Goal: Task Accomplishment & Management: Manage account settings

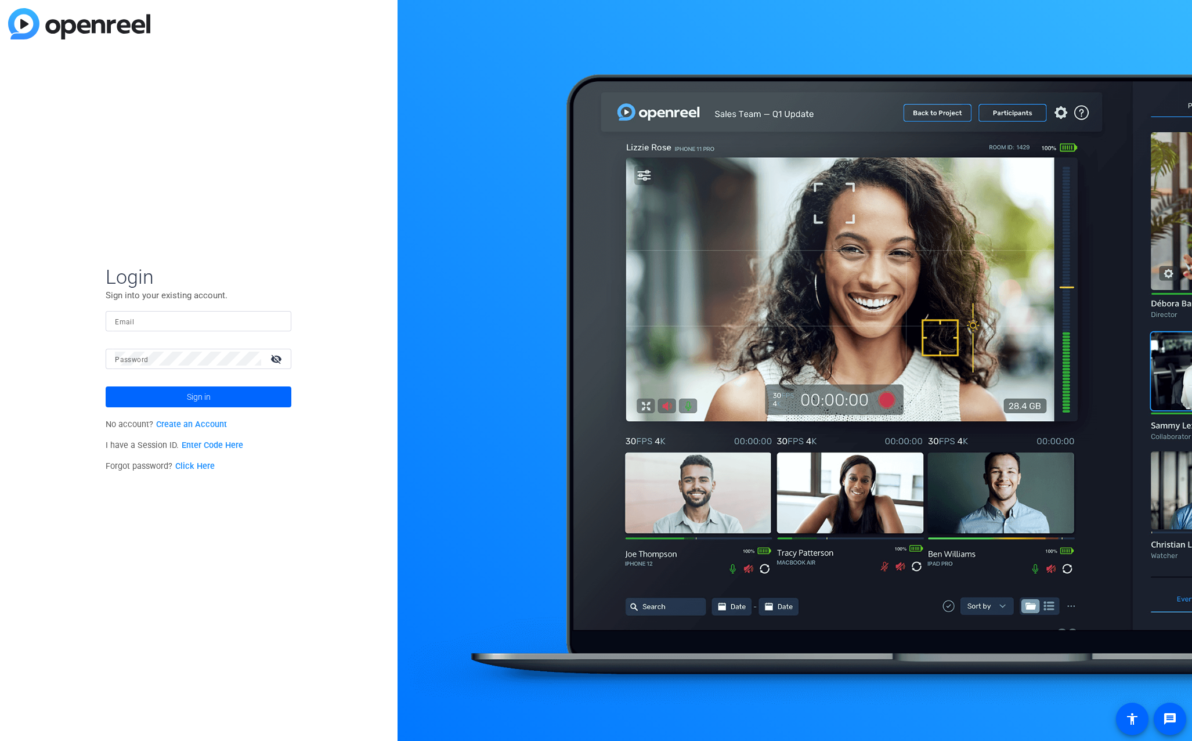
click at [174, 313] on div at bounding box center [198, 321] width 167 height 20
type input "[EMAIL_ADDRESS][DOMAIN_NAME]"
click at [178, 399] on span at bounding box center [199, 397] width 186 height 28
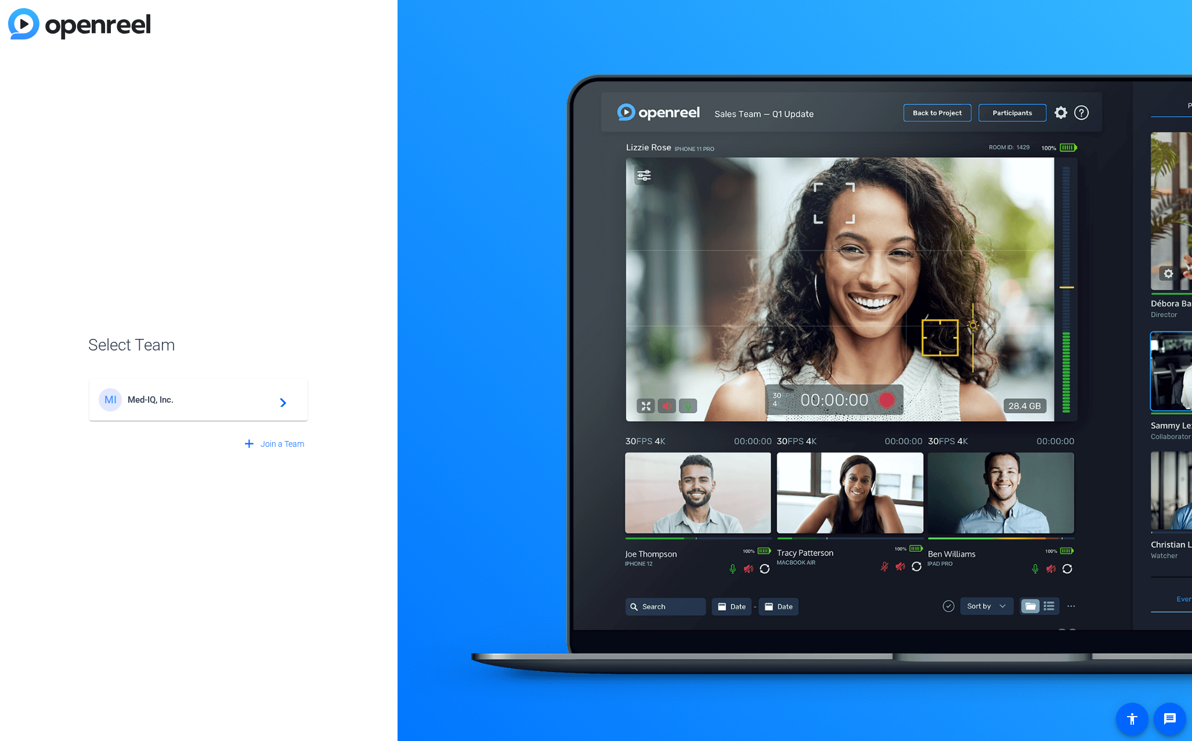
click at [160, 399] on span "Med-IQ, Inc." at bounding box center [200, 400] width 145 height 10
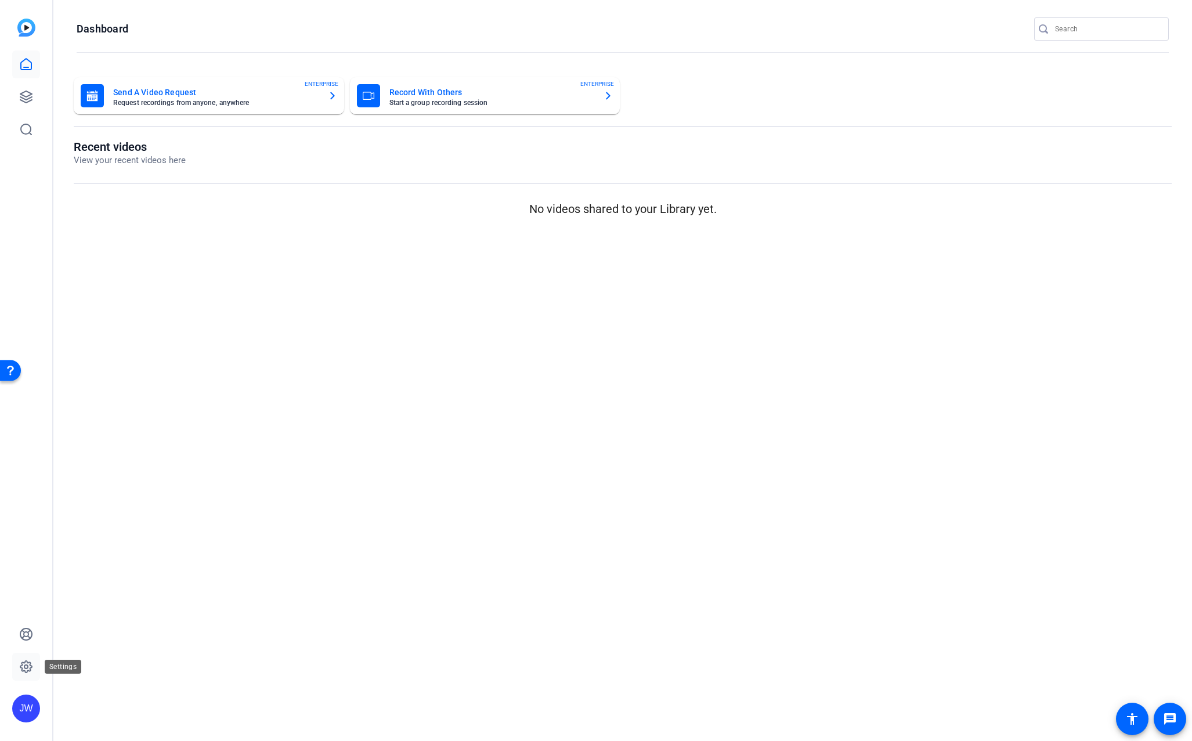
click at [27, 669] on icon at bounding box center [25, 666] width 3 height 3
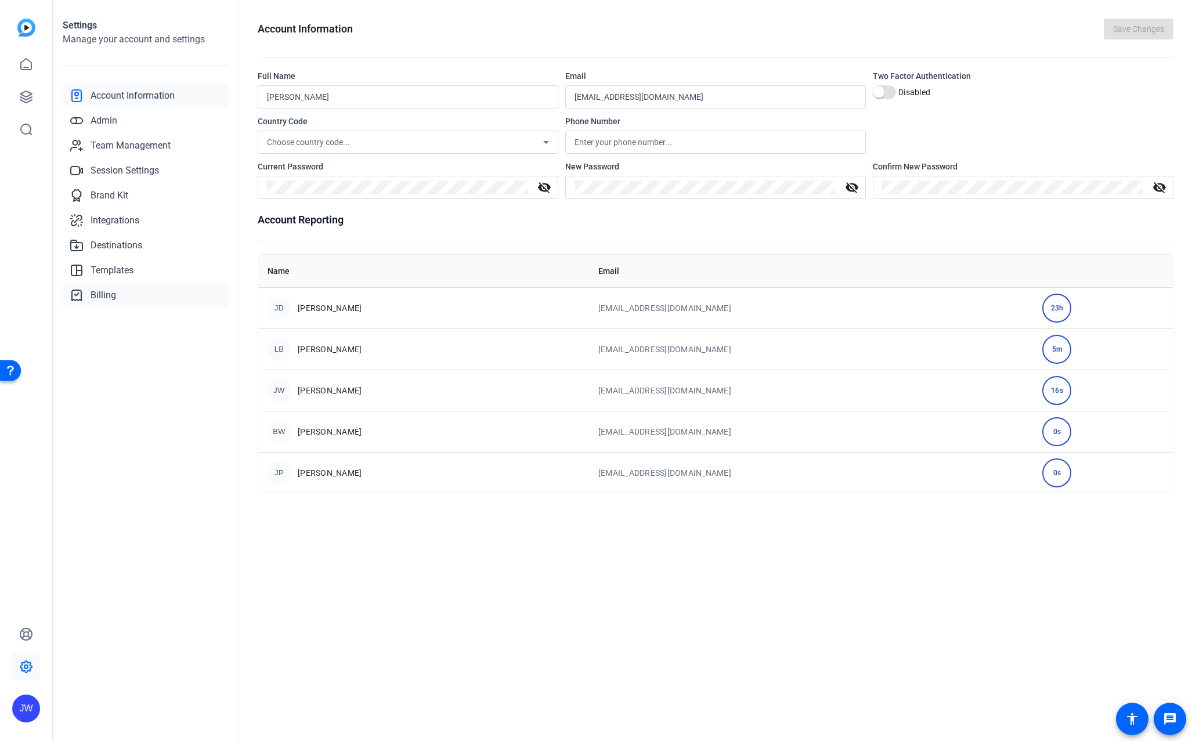
click at [103, 295] on span "Billing" at bounding box center [104, 295] width 26 height 14
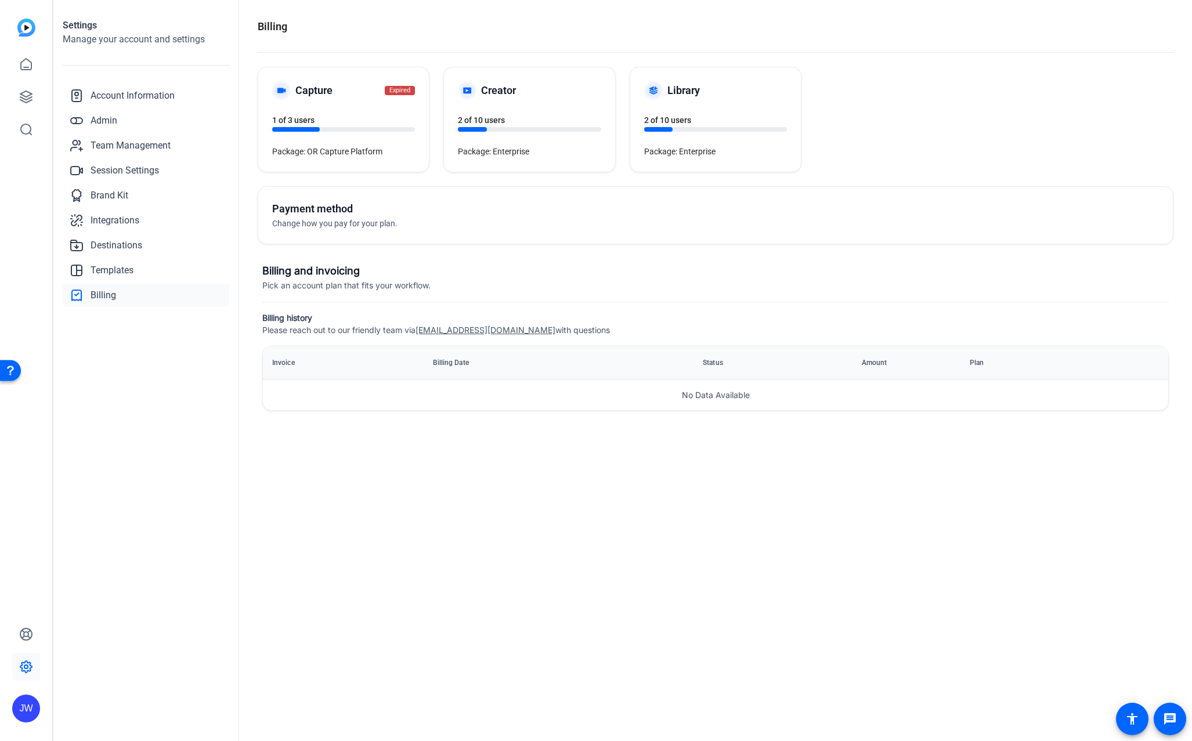
click at [379, 225] on span "Change how you pay for your plan." at bounding box center [334, 223] width 125 height 9
click at [543, 223] on div "Payment method Change how you pay for your plan." at bounding box center [493, 216] width 443 height 30
click at [345, 228] on span "Change how you pay for your plan." at bounding box center [334, 223] width 125 height 9
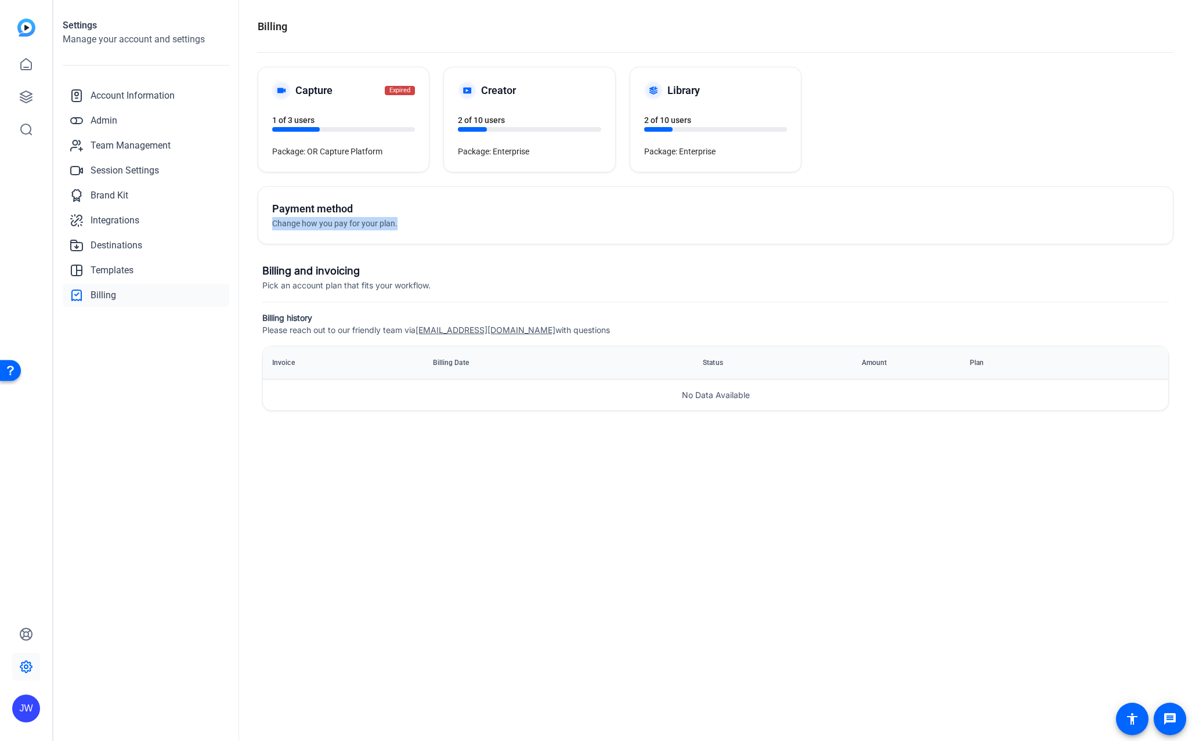
click at [345, 228] on span "Change how you pay for your plan." at bounding box center [334, 223] width 125 height 9
click at [292, 214] on h5 "Payment method" at bounding box center [493, 209] width 443 height 16
click at [295, 203] on h5 "Payment method" at bounding box center [493, 209] width 443 height 16
click at [177, 208] on div "Account Information Admin Team Management Session Settings Brand Kit Integratio…" at bounding box center [146, 195] width 167 height 223
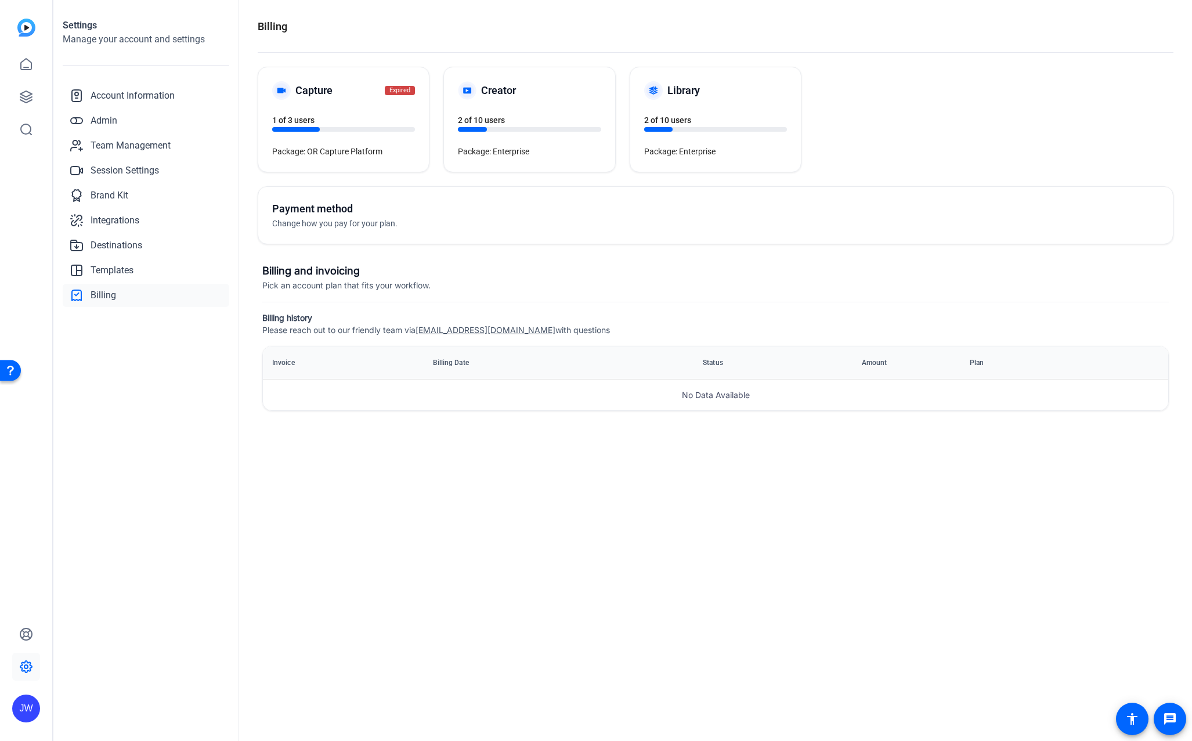
click at [148, 346] on div "Settings Manage your account and settings Account Information Admin Team Manage…" at bounding box center [146, 370] width 186 height 741
click at [139, 145] on span "Team Management" at bounding box center [131, 146] width 80 height 14
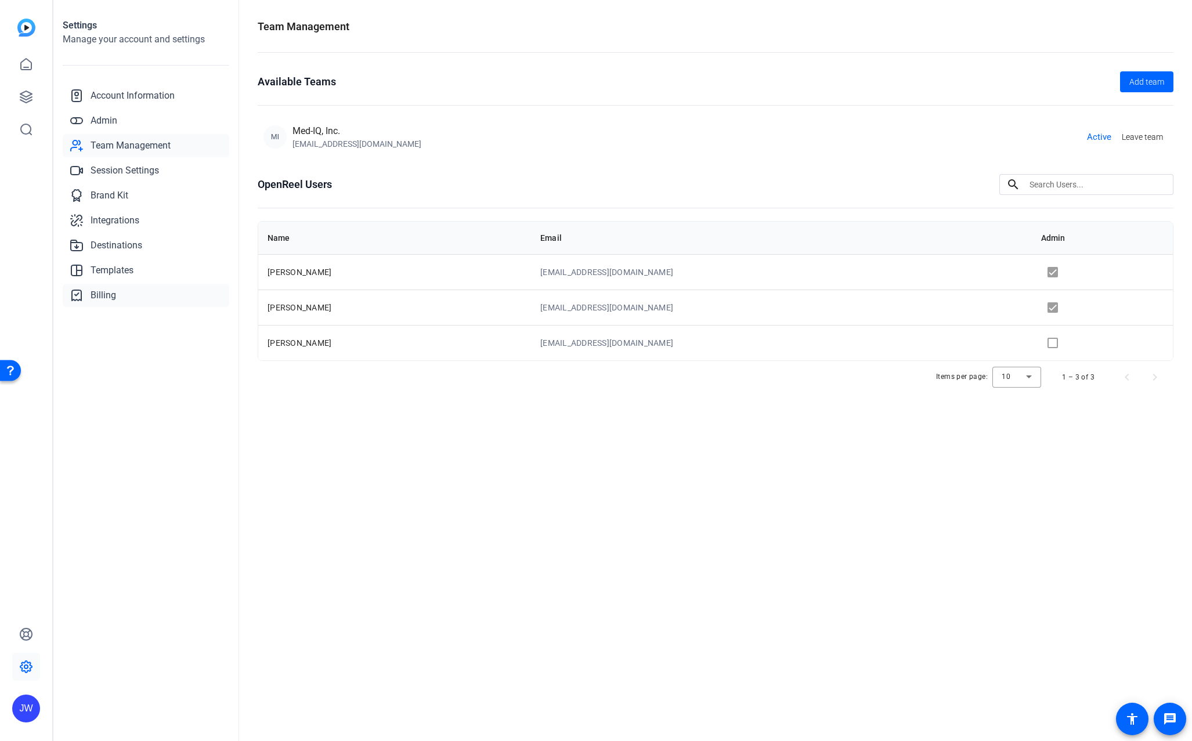
click at [97, 293] on span "Billing" at bounding box center [104, 295] width 26 height 14
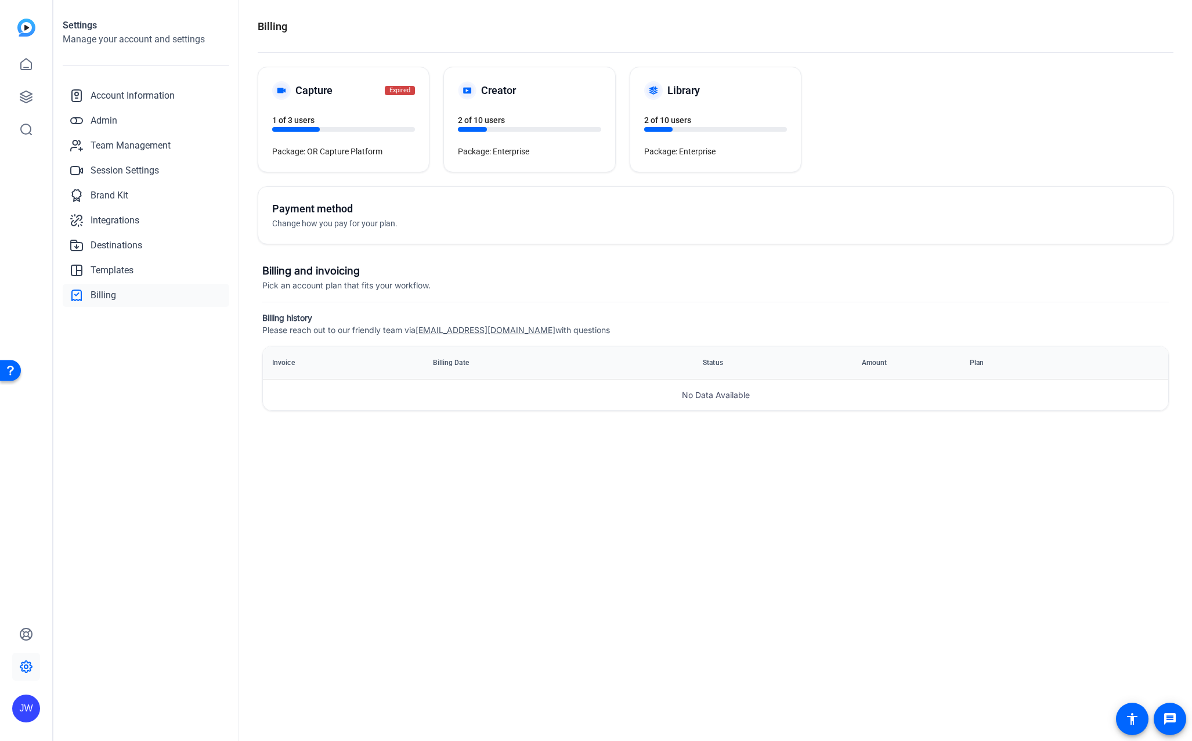
drag, startPoint x: 300, startPoint y: 206, endPoint x: 300, endPoint y: 226, distance: 19.7
click at [300, 214] on h5 "Payment method" at bounding box center [493, 209] width 443 height 16
click at [300, 226] on span "Change how you pay for your plan." at bounding box center [334, 223] width 125 height 9
click at [467, 228] on div "Payment method Change how you pay for your plan." at bounding box center [493, 216] width 443 height 30
click at [773, 460] on div "Billing Capture Expired 1 of 3 users Package: OR Capture Platform Creator 2 of …" at bounding box center [715, 370] width 953 height 741
